Goal: Ask a question: Seek information or help from site administrators or community

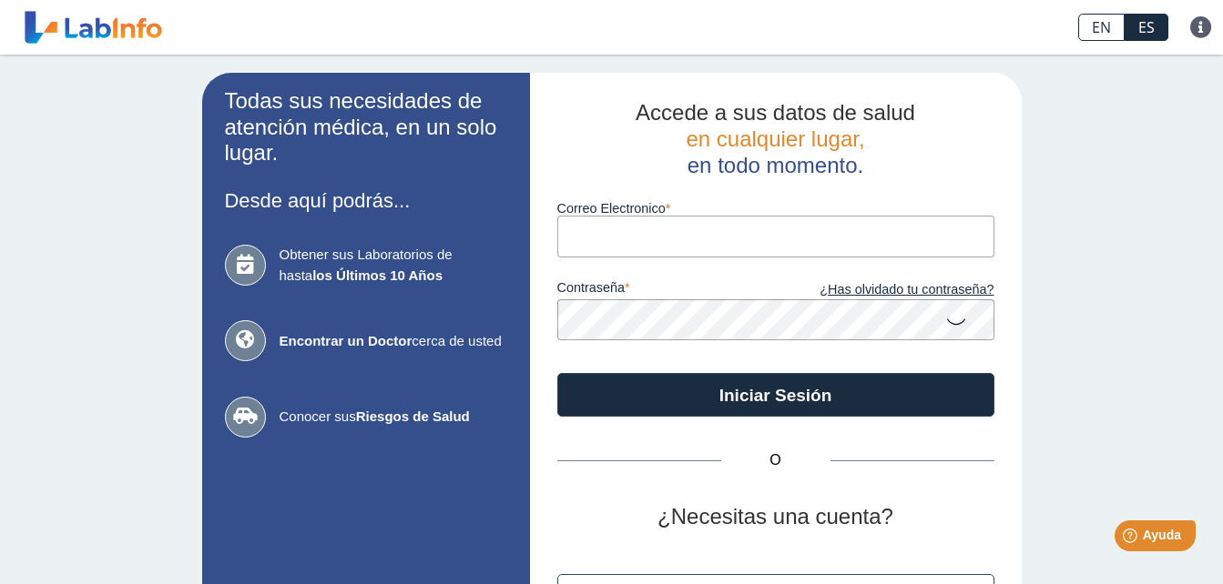
click at [606, 222] on input "Correo Electronico" at bounding box center [775, 236] width 437 height 41
type input "[PERSON_NAME][EMAIL_ADDRESS][DOMAIN_NAME]"
click at [557, 373] on button "Iniciar Sesión" at bounding box center [775, 395] width 437 height 44
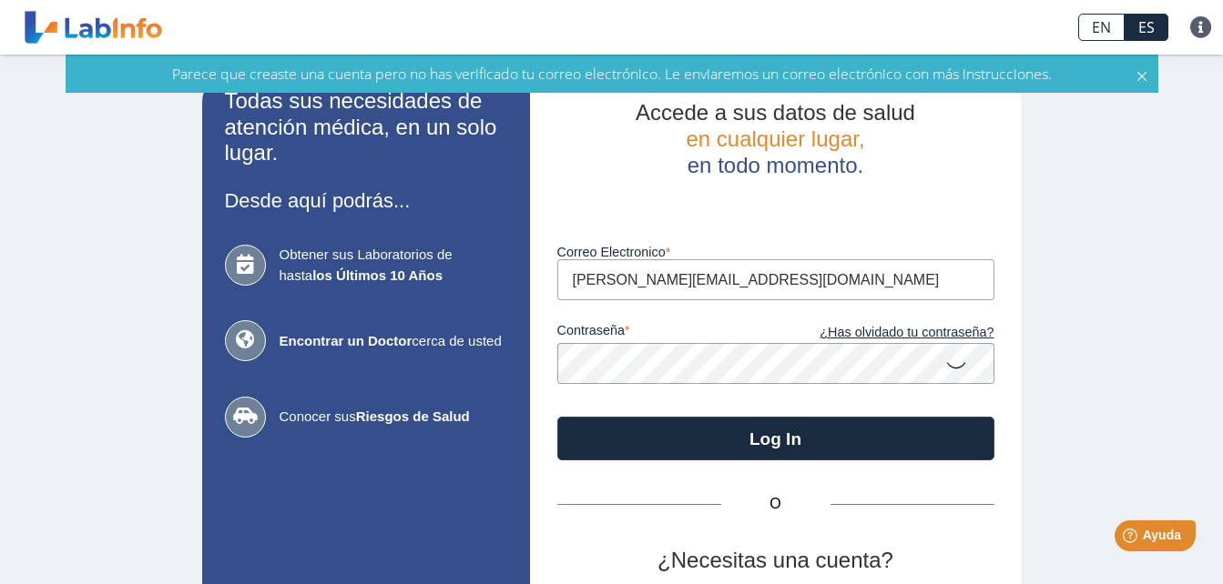
drag, startPoint x: 1206, startPoint y: 315, endPoint x: 1207, endPoint y: 378, distance: 62.8
click at [1207, 378] on div "Todas sus necesidades de atención médica, en un solo lugar. Desde aquí podrás..…" at bounding box center [611, 403] width 1223 height 696
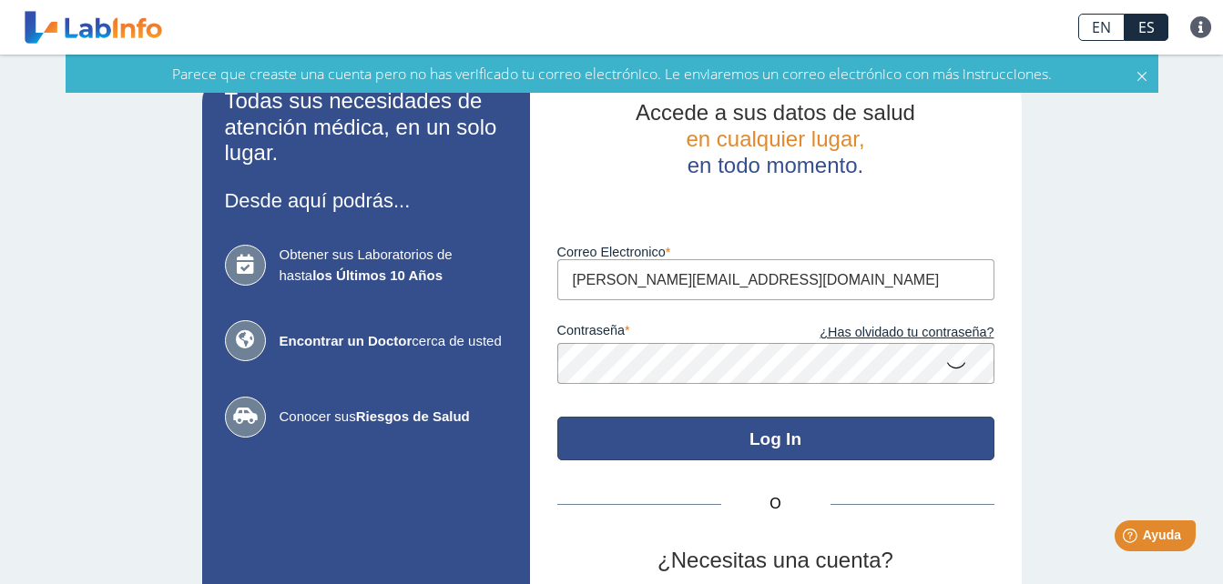
click at [768, 442] on button "Log In" at bounding box center [775, 439] width 437 height 44
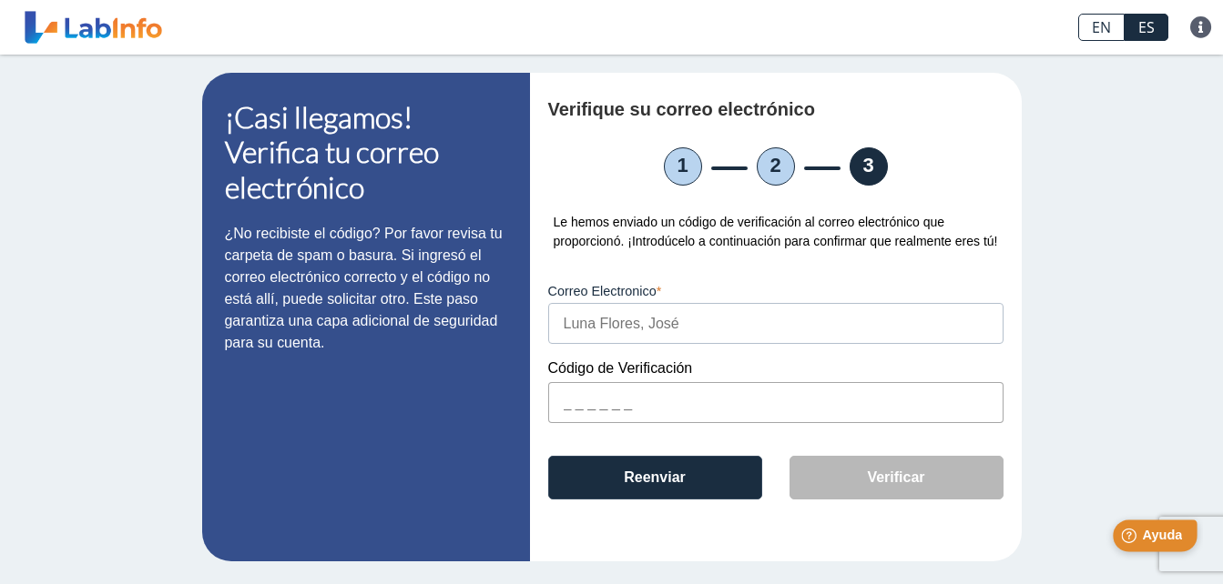
click at [1170, 538] on span "Ayuda" at bounding box center [1162, 535] width 40 height 15
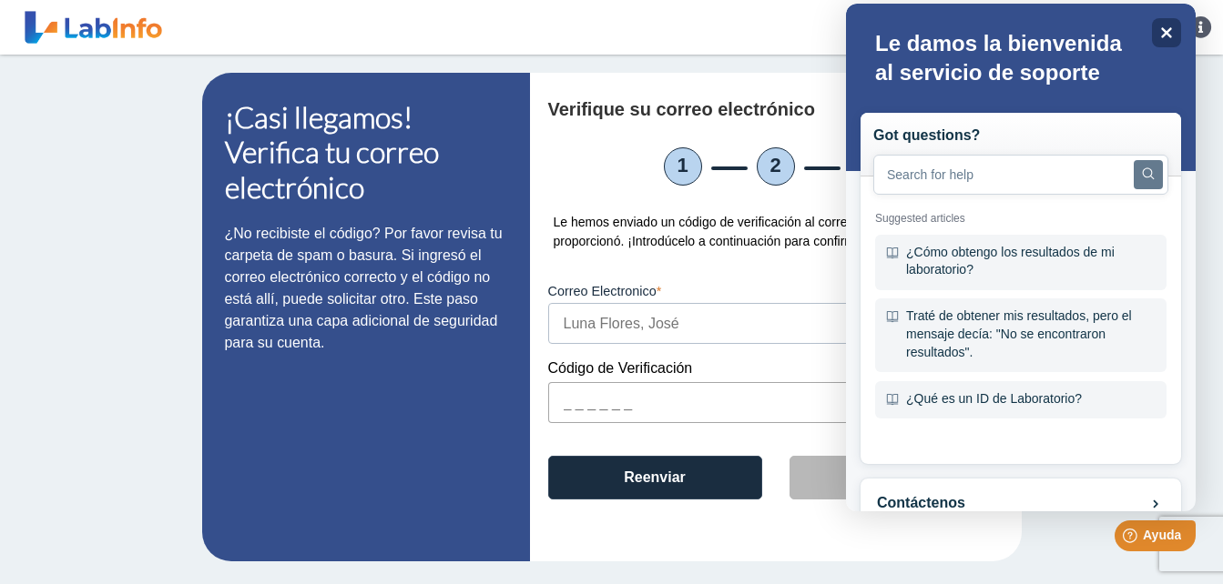
scroll to position [47, 0]
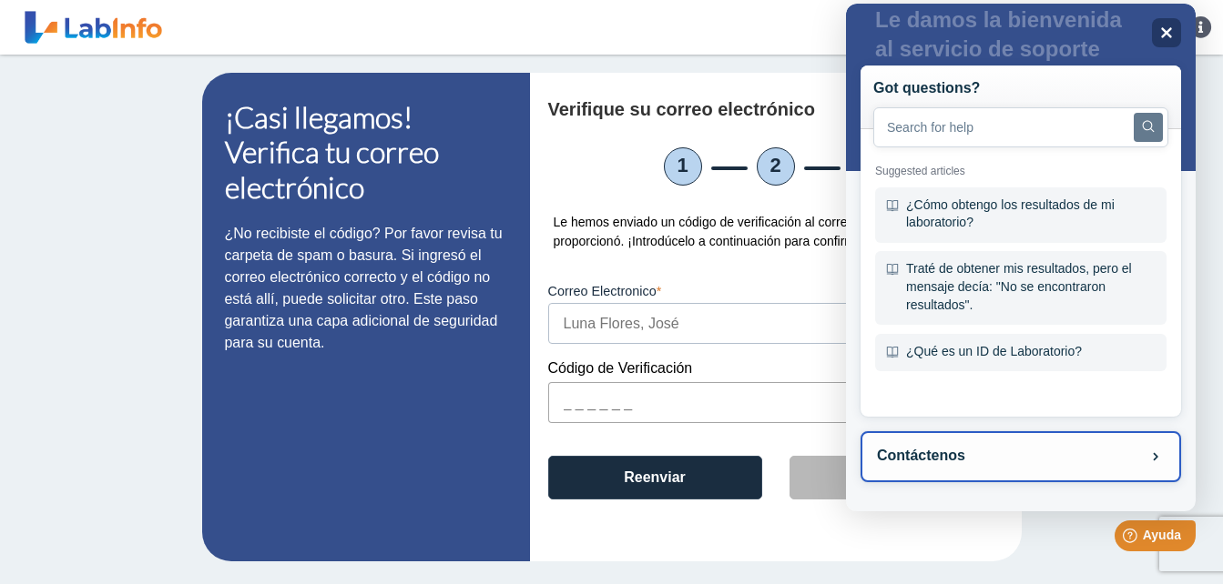
click at [1081, 460] on button "Contáctenos" at bounding box center [1020, 456] width 320 height 51
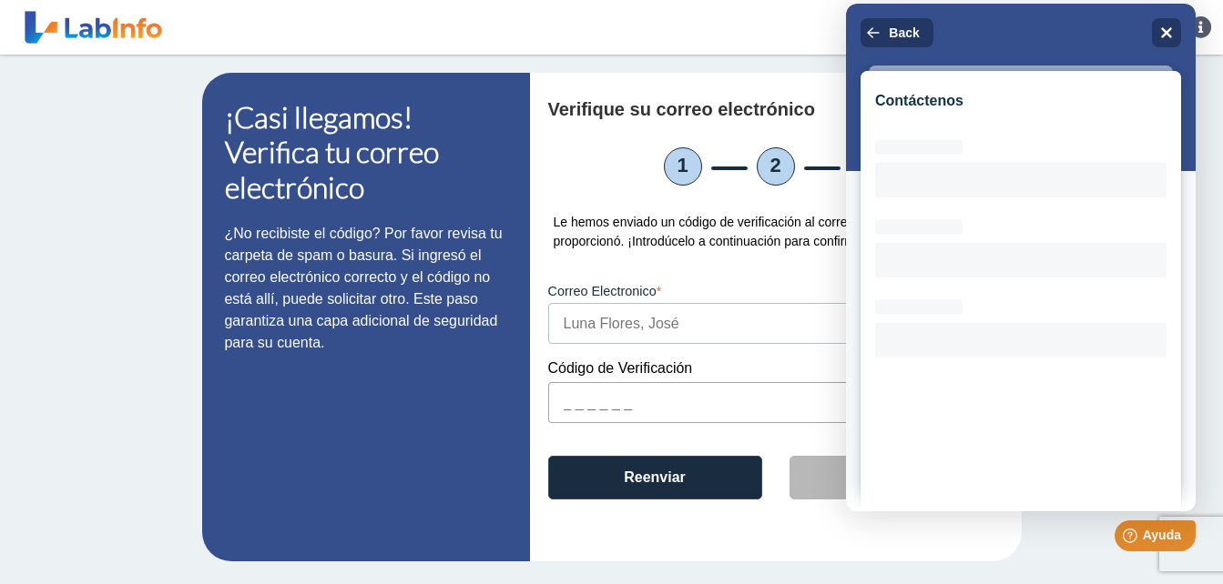
scroll to position [4, 0]
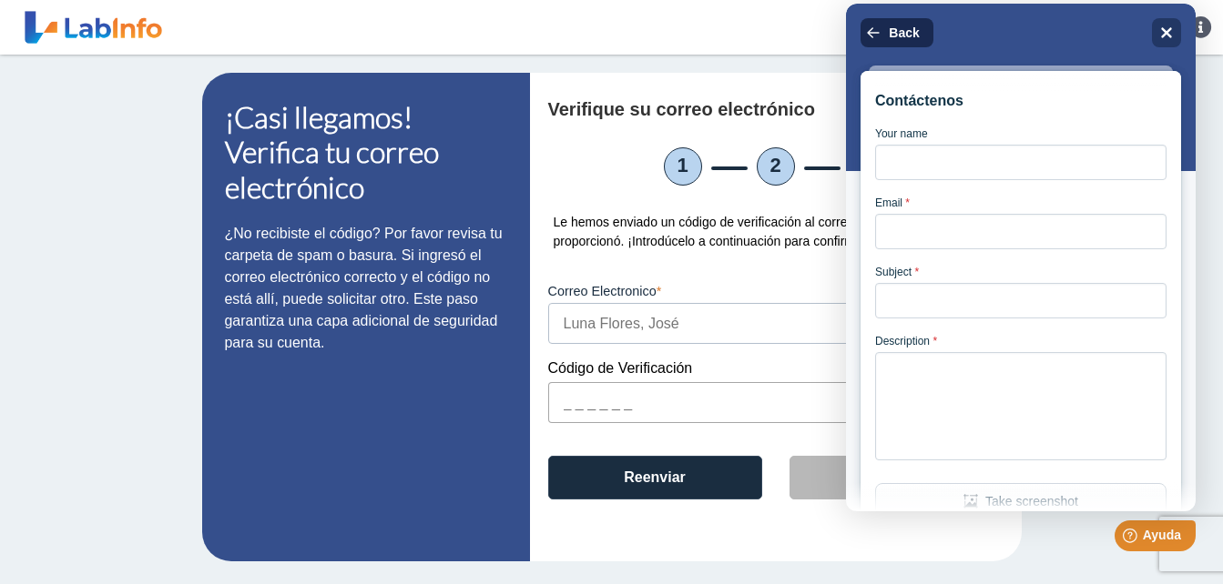
click at [918, 35] on span "Back" at bounding box center [903, 32] width 30 height 15
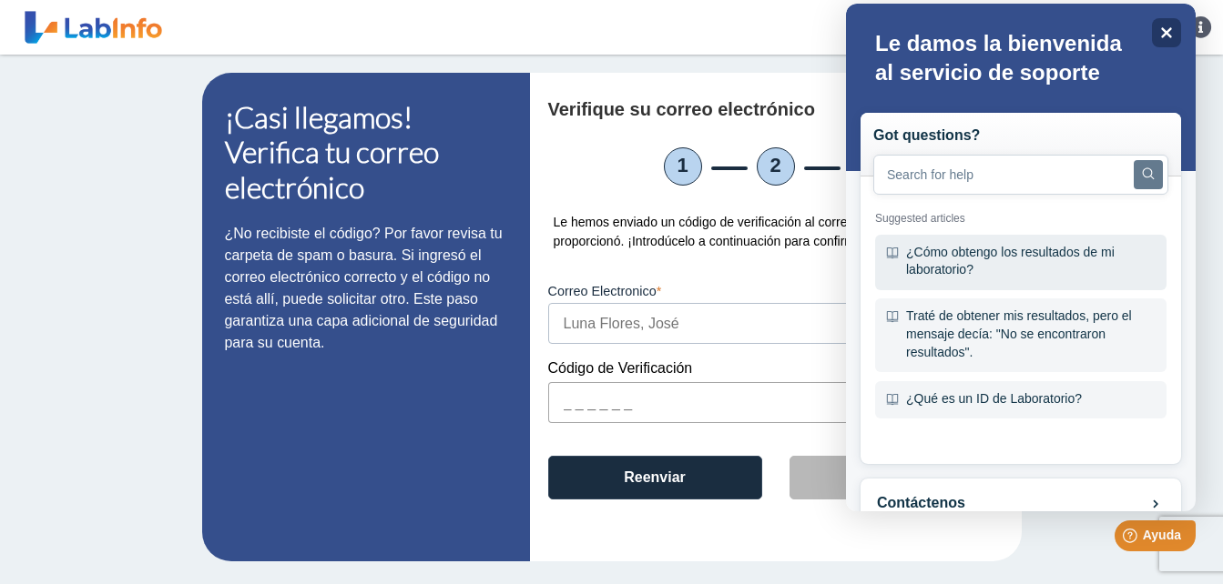
click at [970, 256] on div "¿Cómo obtengo los resultados de mi laboratorio?" at bounding box center [1020, 263] width 291 height 56
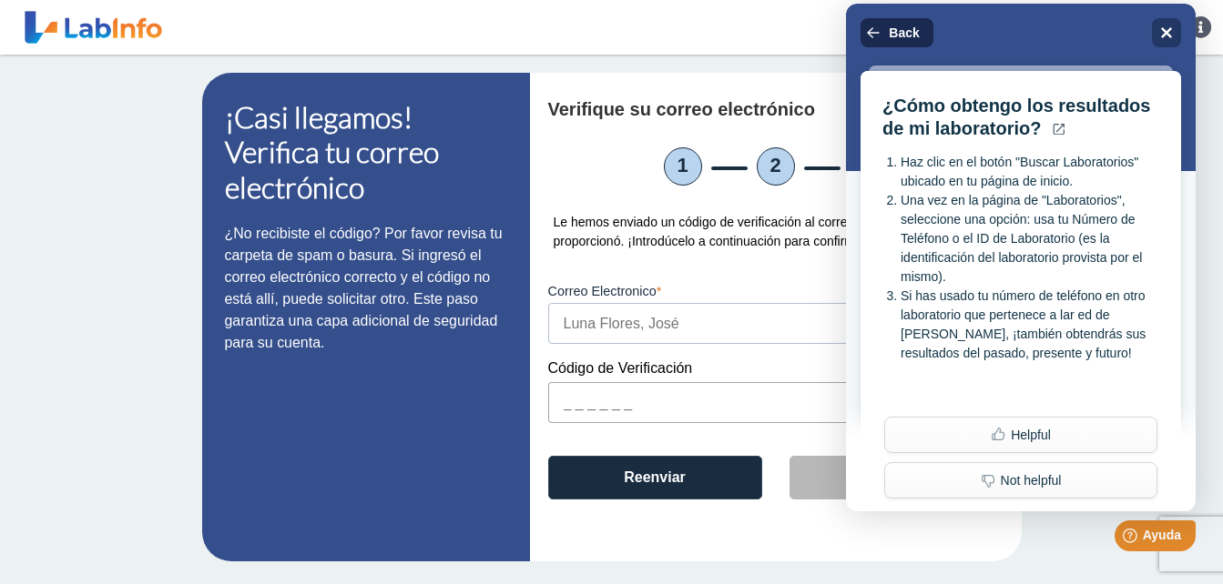
click at [913, 26] on span "Back" at bounding box center [903, 32] width 30 height 15
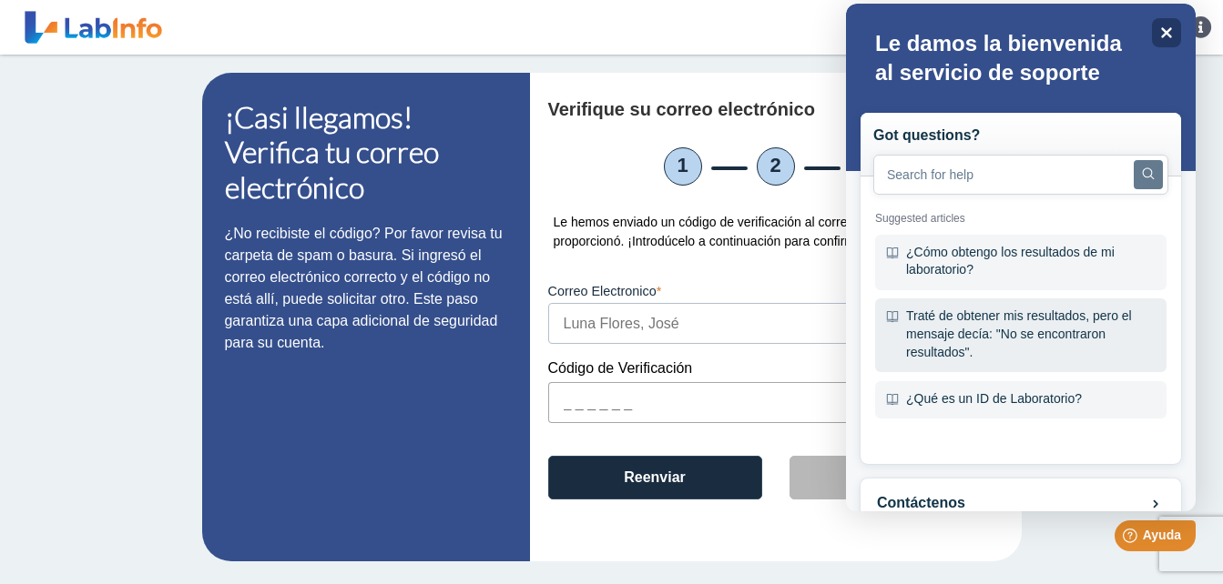
click at [979, 336] on div "Traté de obtener mis resultados, pero el mensaje decía: "No se encontraron resu…" at bounding box center [1020, 336] width 291 height 74
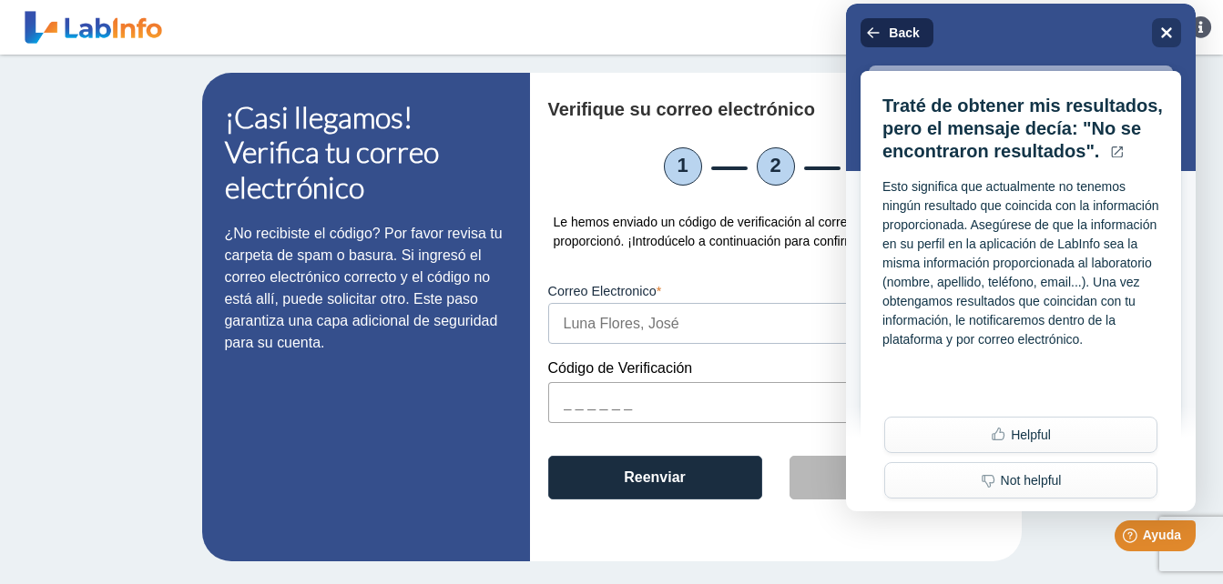
click at [912, 43] on button "Back" at bounding box center [896, 32] width 73 height 29
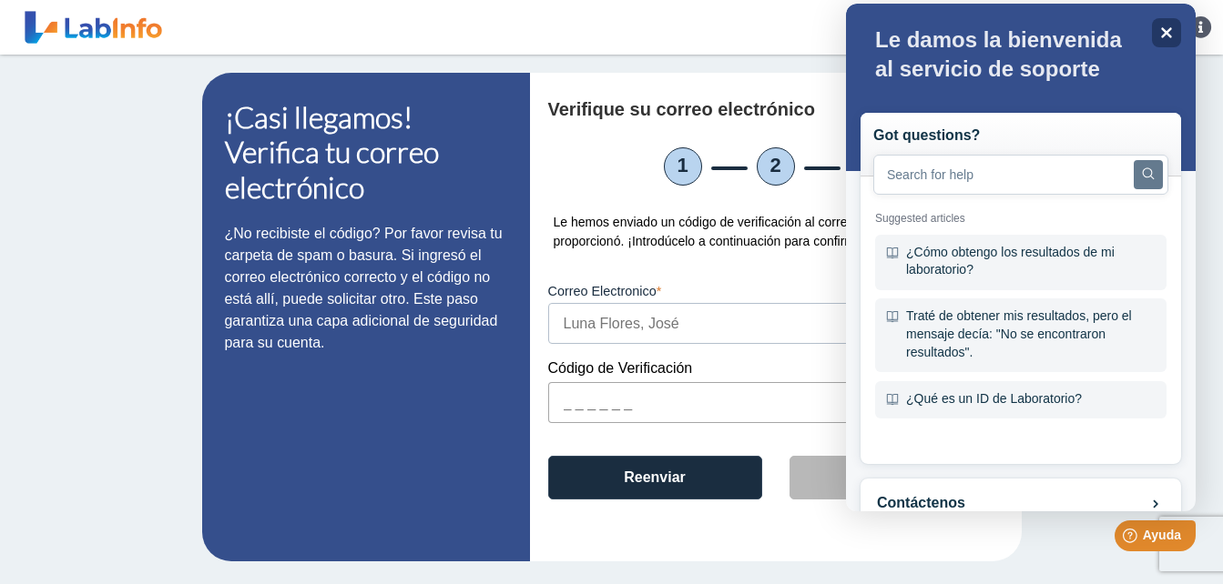
scroll to position [47, 0]
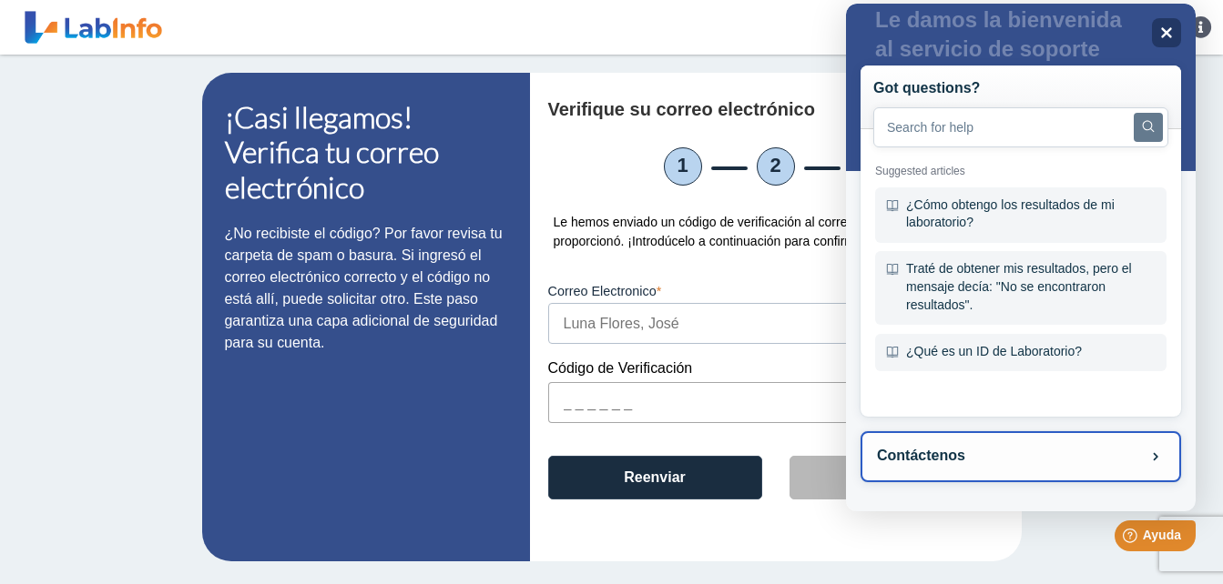
click at [1095, 470] on button "Contáctenos" at bounding box center [1020, 456] width 320 height 51
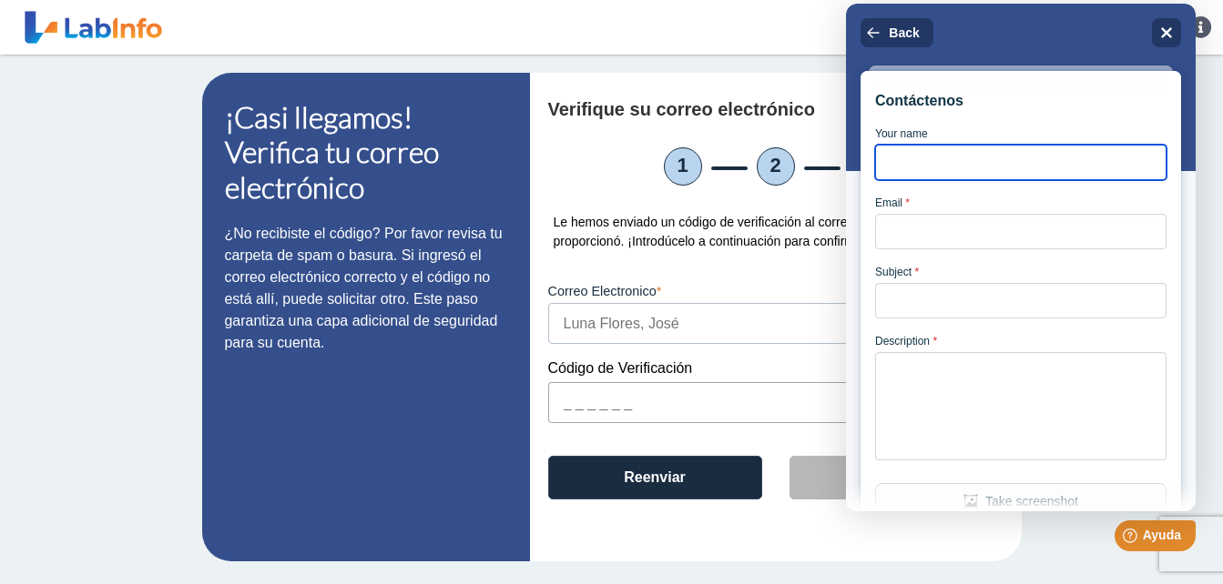
click at [1068, 161] on input "Your name" at bounding box center [1020, 163] width 291 height 36
type input "JOSE LUNA FLORES"
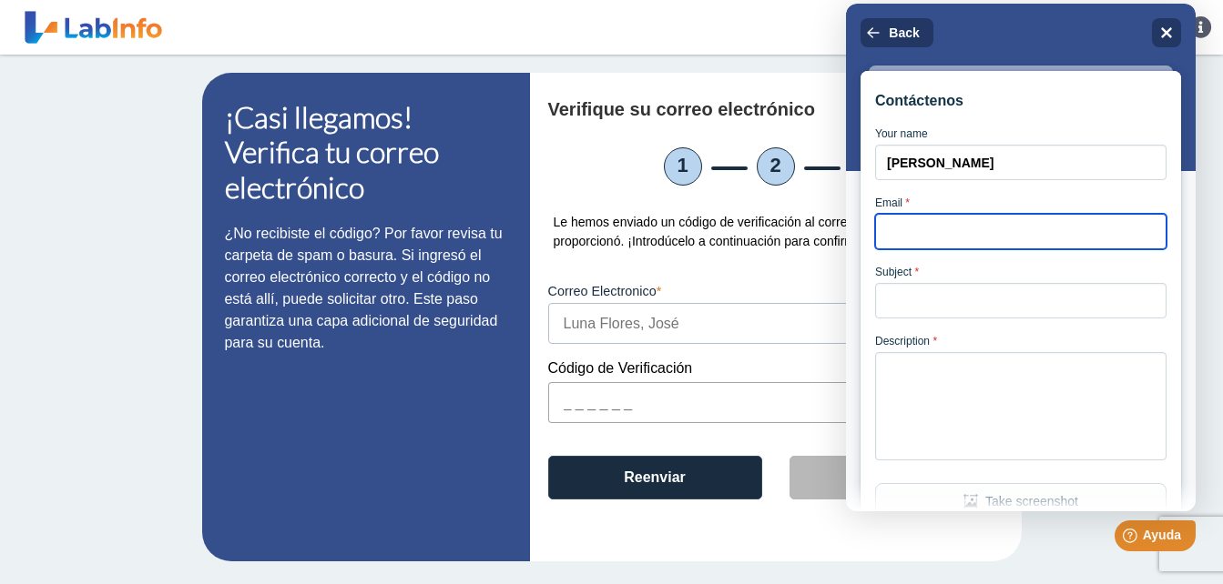
click at [1006, 245] on input "Email *" at bounding box center [1020, 232] width 291 height 36
type input "[PERSON_NAME][EMAIL_ADDRESS][DOMAIN_NAME]"
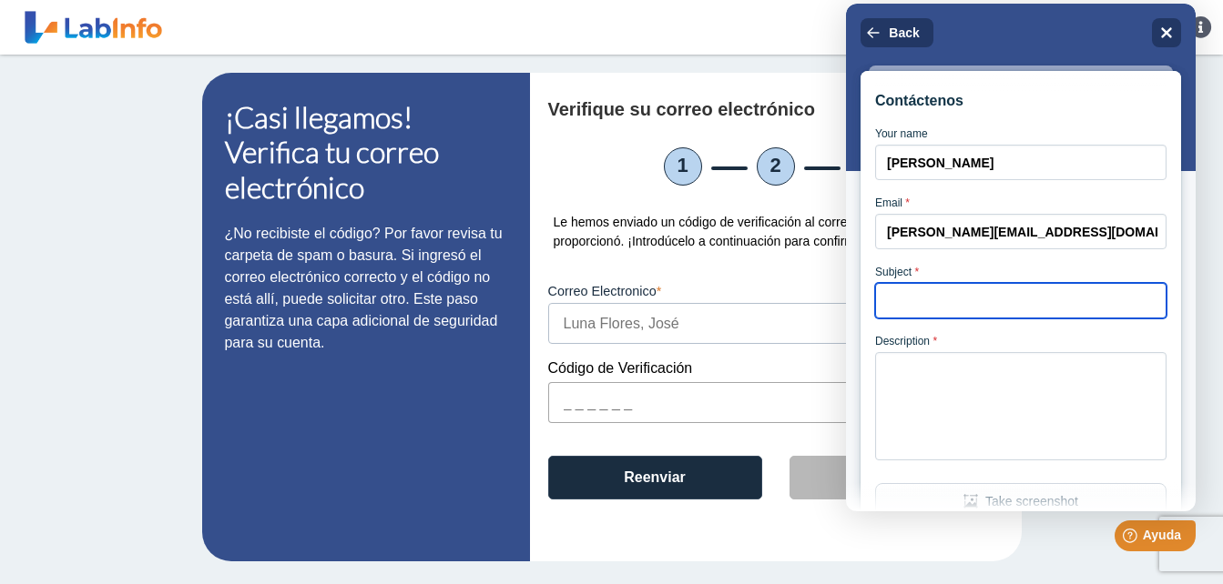
click at [1005, 319] on input "Subject *" at bounding box center [1020, 301] width 291 height 36
type input "CODIGO DE VERIFICACION"
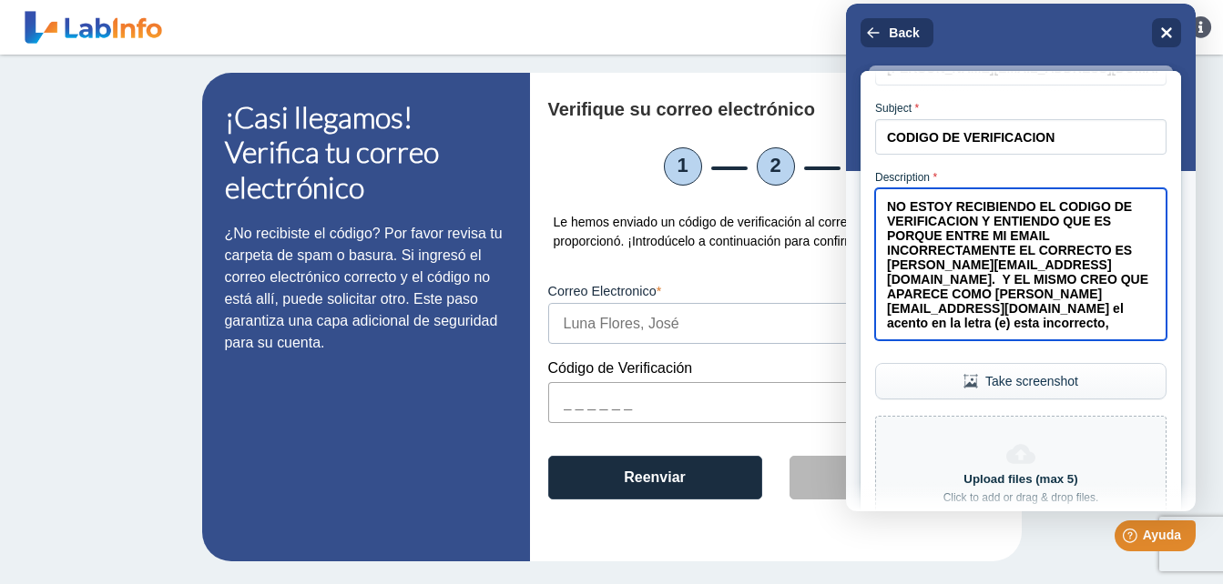
scroll to position [165, 0]
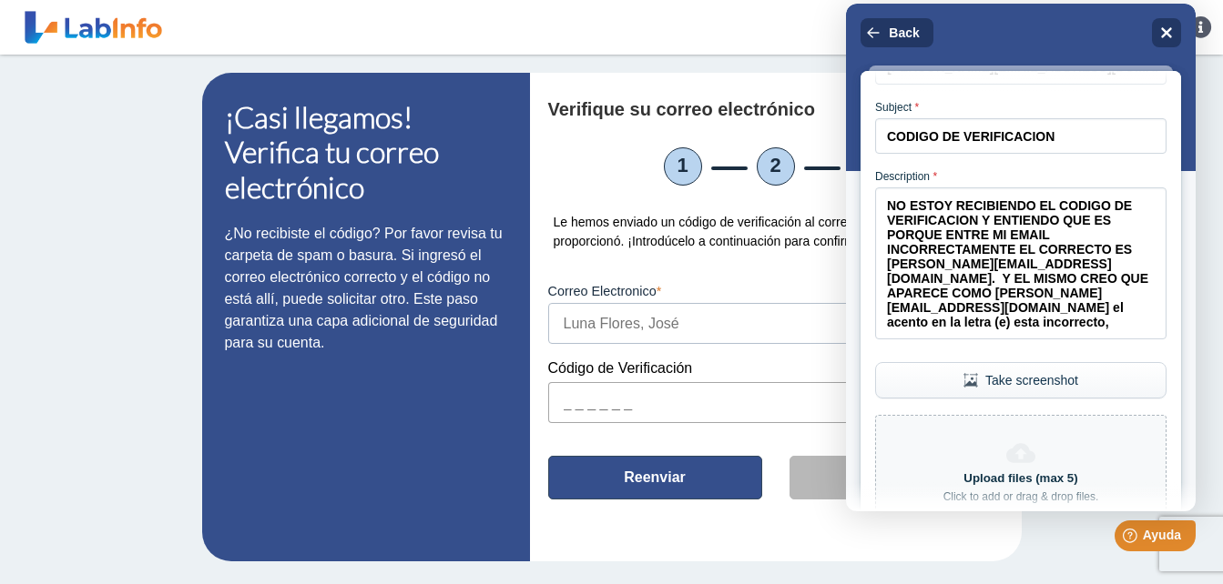
click at [701, 475] on button "Reenviar" at bounding box center [655, 478] width 214 height 44
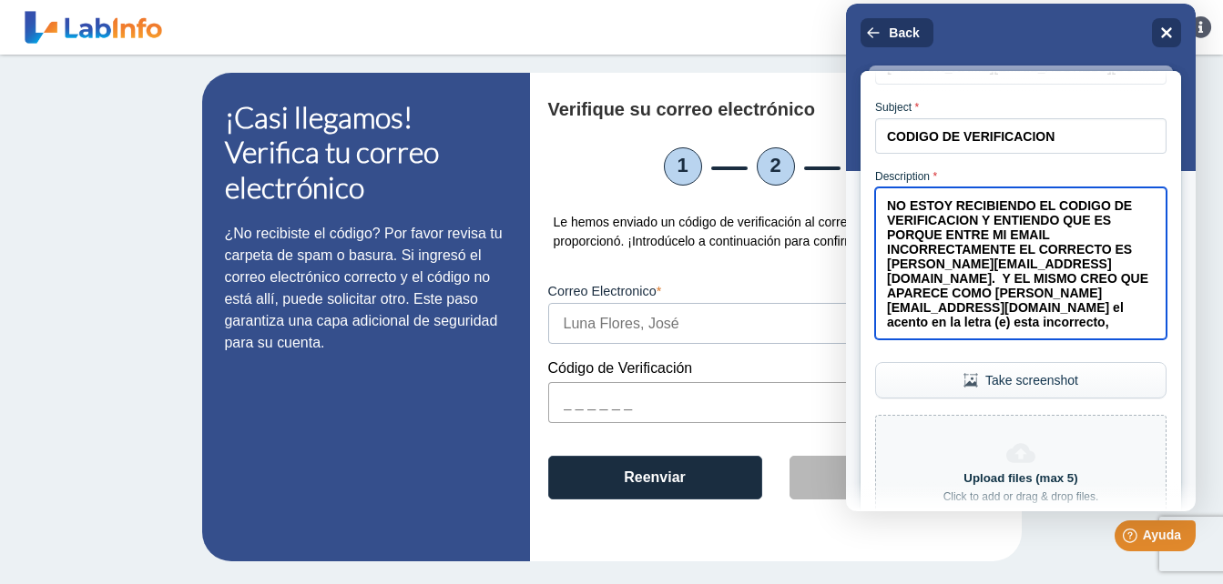
click at [1050, 340] on textarea "NO ESTOY RECIBIENDO EL CODIGO DE VERIFICACION Y ENTIENDO QUE ES PORQUE ENTRE MI…" at bounding box center [1020, 264] width 291 height 152
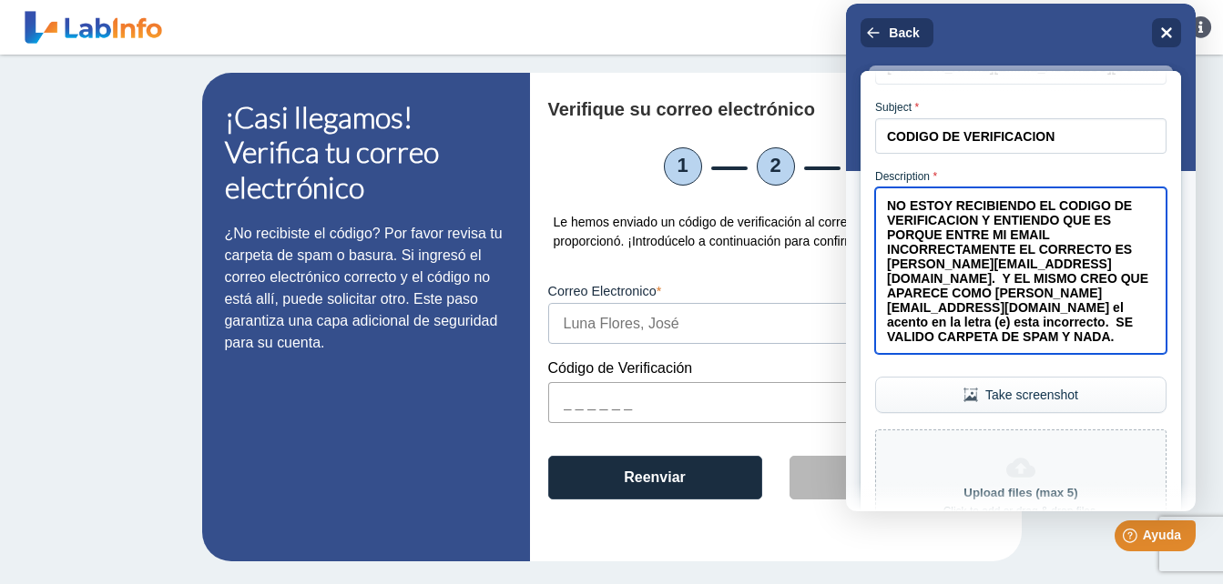
type textarea "NO ESTOY RECIBIENDO EL CODIGO DE VERIFICACION Y ENTIENDO QUE ES PORQUE ENTRE MI…"
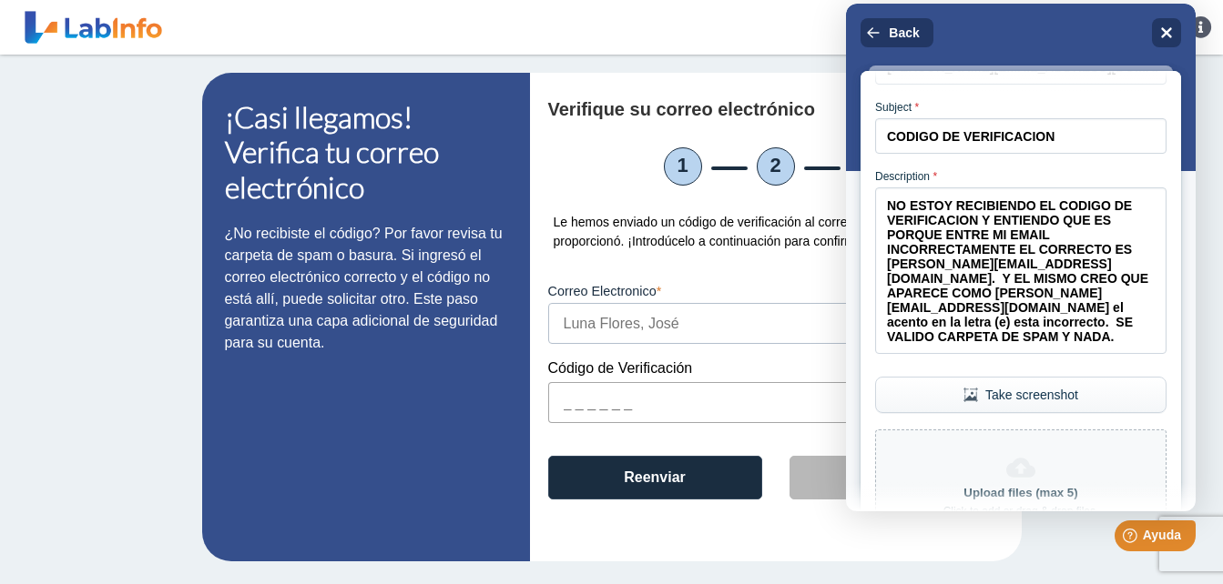
click at [1043, 413] on button "Take screenshot" at bounding box center [1020, 395] width 291 height 36
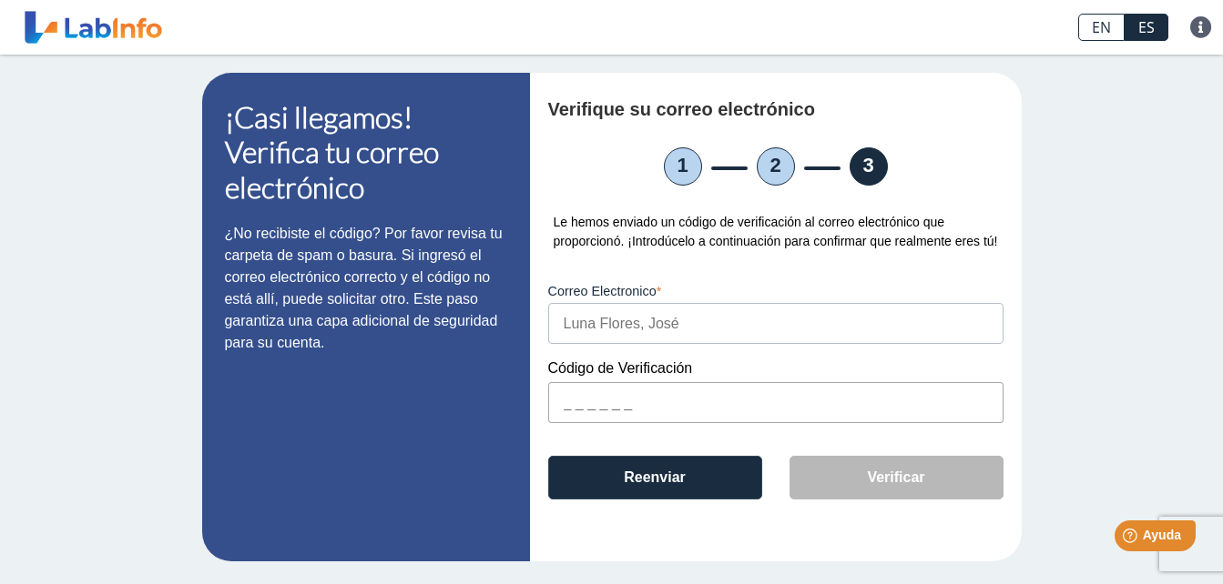
scroll to position [508, 0]
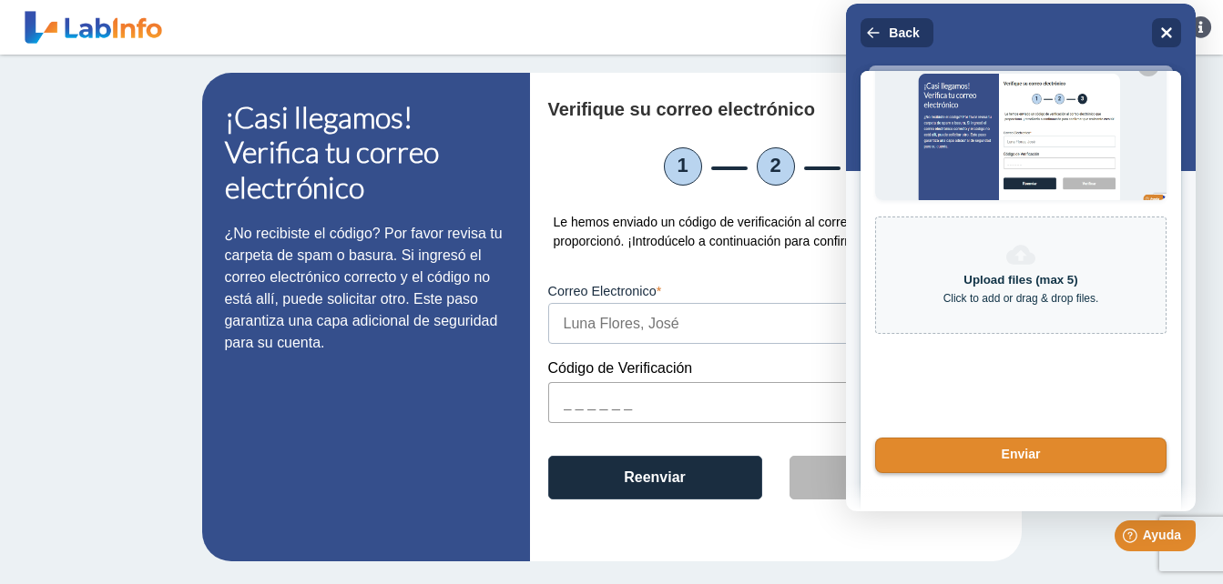
click at [1010, 485] on div at bounding box center [1021, 496] width 350 height 29
click at [1010, 482] on div at bounding box center [1021, 496] width 350 height 29
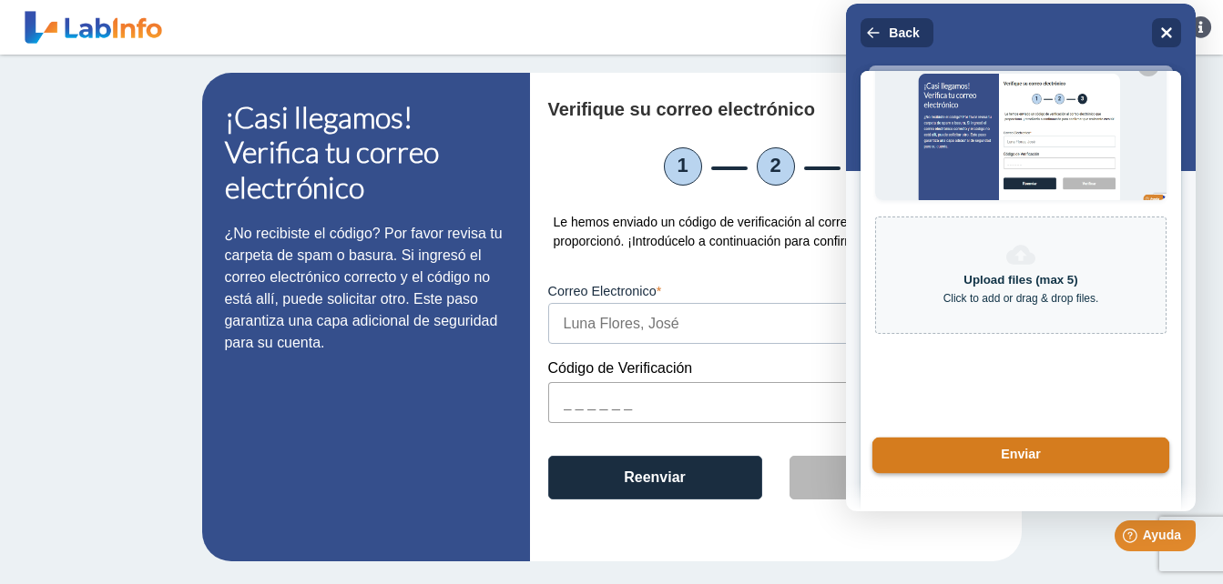
click at [1010, 474] on button "Enviar" at bounding box center [1020, 456] width 297 height 36
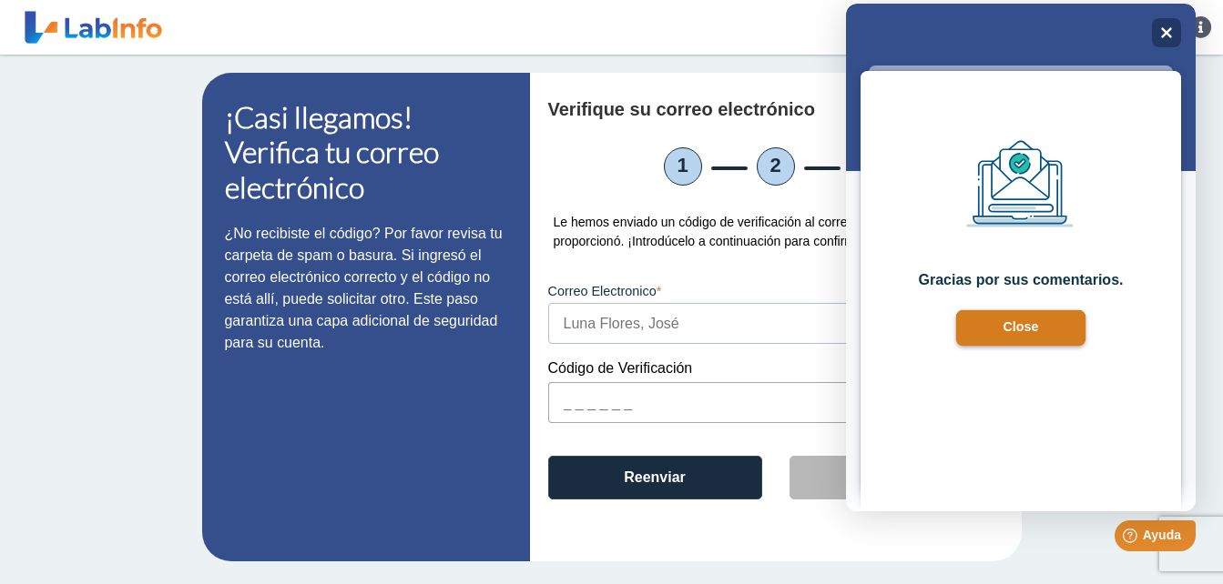
click at [1048, 335] on button "Close" at bounding box center [1021, 328] width 130 height 36
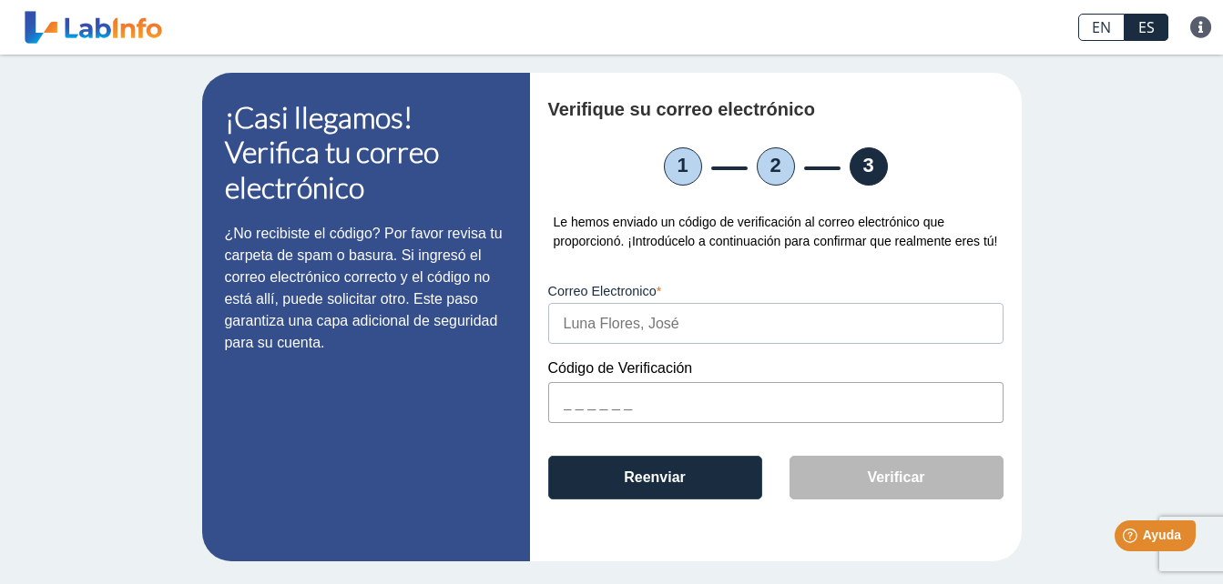
drag, startPoint x: 202, startPoint y: 331, endPoint x: 505, endPoint y: 57, distance: 408.6
click at [505, 57] on div "¡Casi llegamos! Verifica tu correo electrónico ¿No recibiste el código? Por fav…" at bounding box center [611, 317] width 1223 height 525
